Goal: Task Accomplishment & Management: Manage account settings

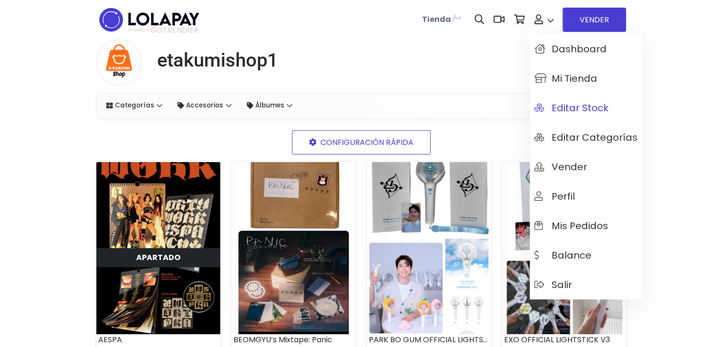
click at [570, 108] on span "Editar Stock" at bounding box center [572, 108] width 74 height 10
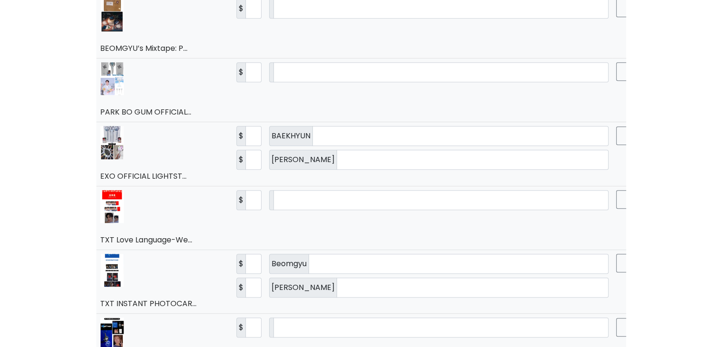
scroll to position [526, 0]
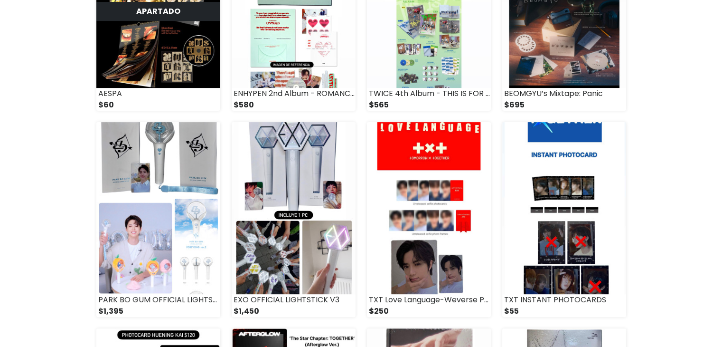
scroll to position [247, 0]
